Goal: Navigation & Orientation: Go to known website

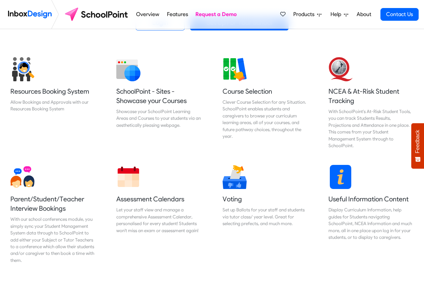
scroll to position [241, 0]
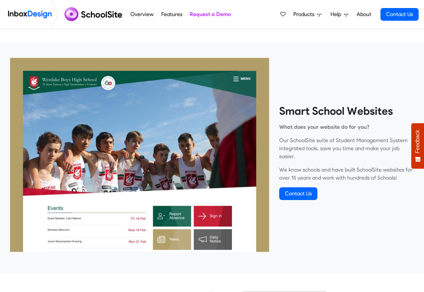
scroll to position [201, 0]
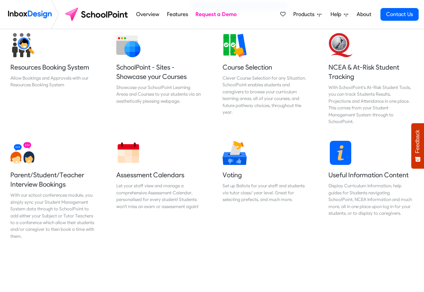
scroll to position [281, 0]
